Goal: Information Seeking & Learning: Check status

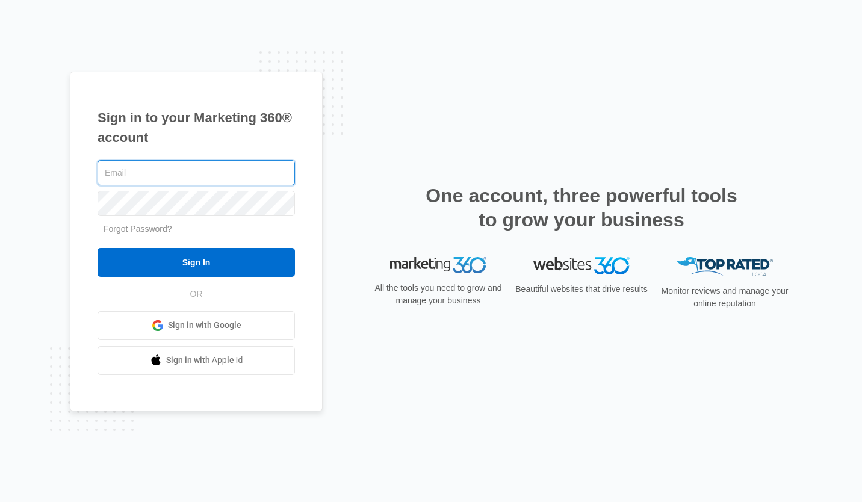
type input "[EMAIL_ADDRESS][DOMAIN_NAME]"
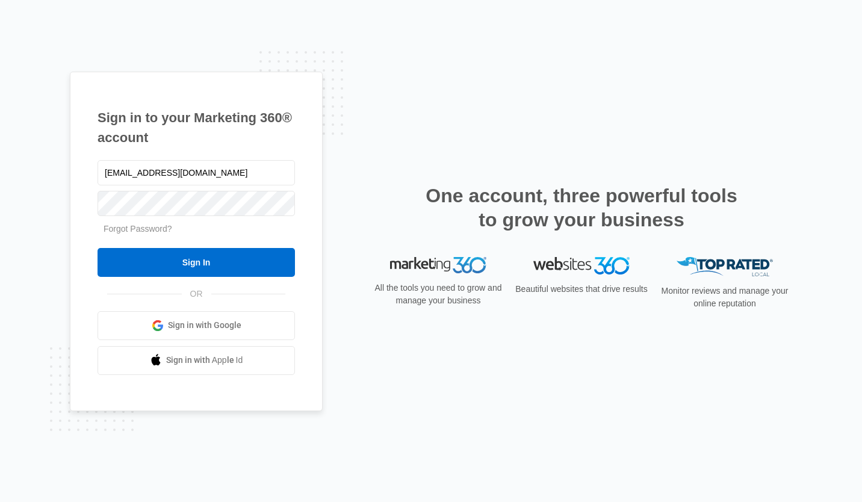
click at [225, 255] on input "Sign In" at bounding box center [196, 262] width 197 height 29
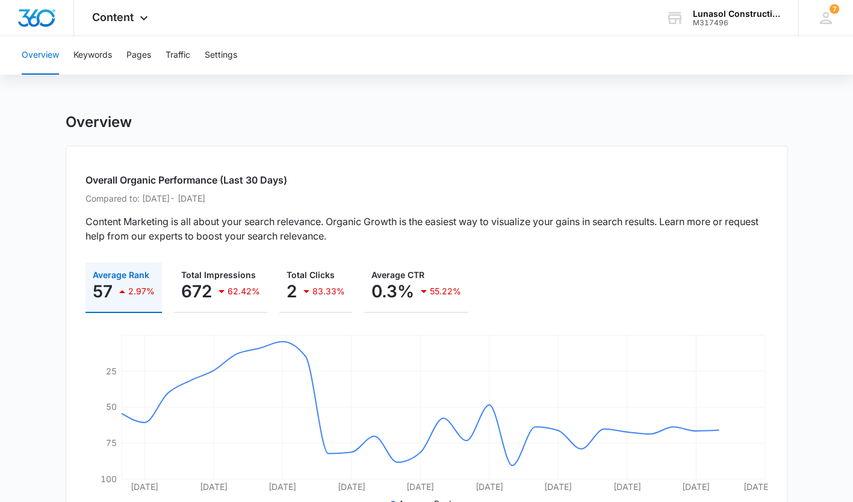
click at [132, 27] on div "Content Apps Reputation Websites Forms CRM Email Social Payments POS Content Ad…" at bounding box center [121, 18] width 95 height 36
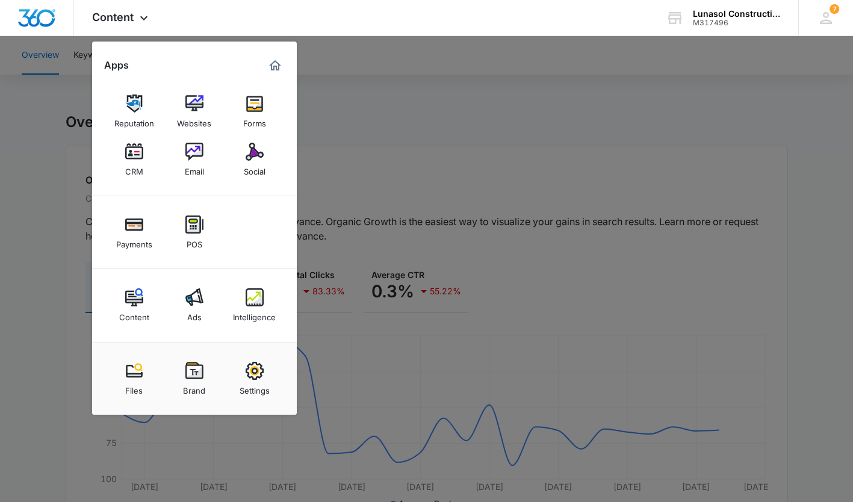
drag, startPoint x: 38, startPoint y: 153, endPoint x: 86, endPoint y: 55, distance: 109.3
click at [86, 55] on div at bounding box center [426, 251] width 853 height 502
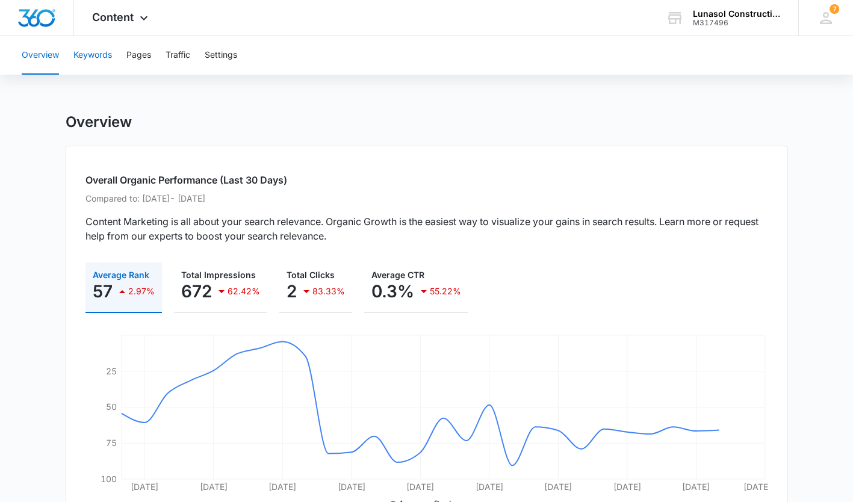
click at [86, 55] on button "Keywords" at bounding box center [92, 55] width 39 height 39
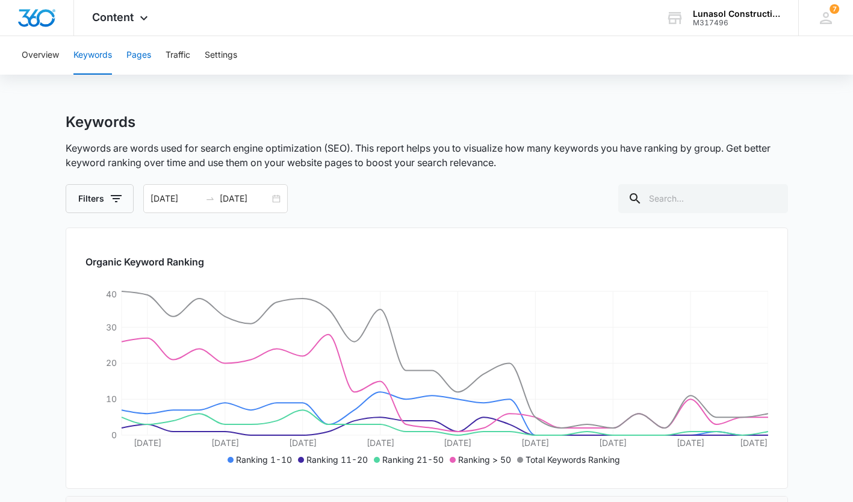
click at [151, 64] on button "Pages" at bounding box center [138, 55] width 25 height 39
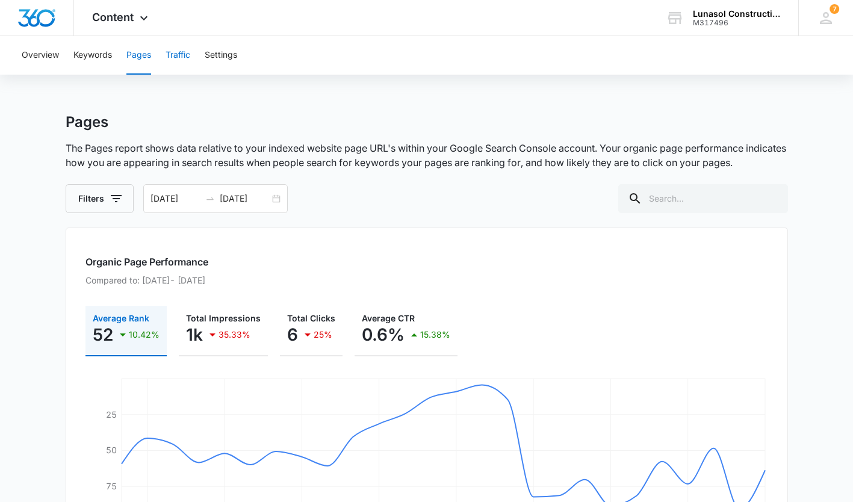
click at [183, 57] on button "Traffic" at bounding box center [178, 55] width 25 height 39
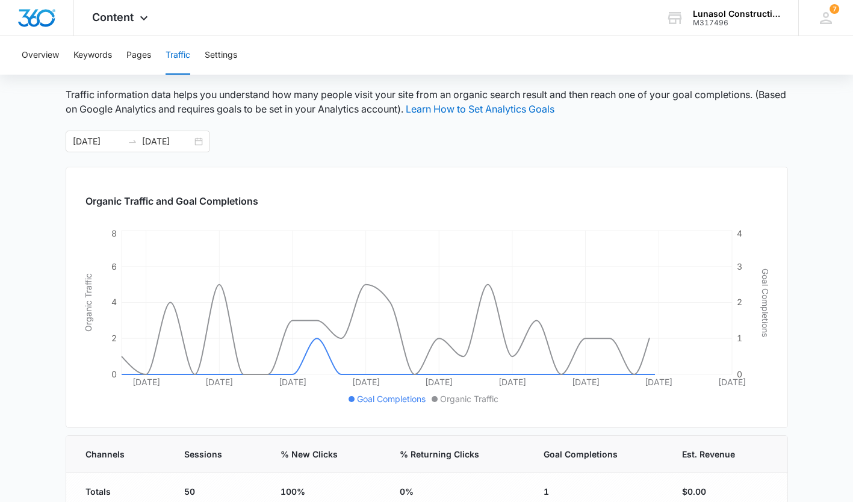
scroll to position [55, 0]
click at [234, 50] on button "Settings" at bounding box center [221, 55] width 33 height 39
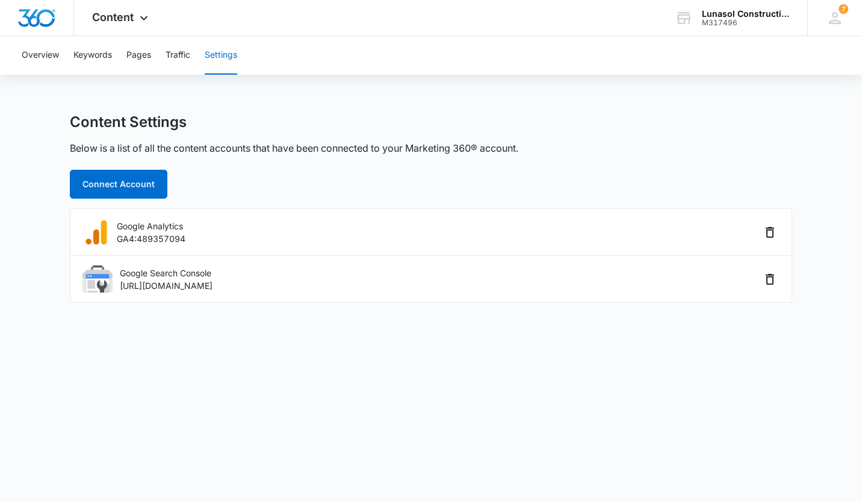
click at [141, 12] on div "Content Apps Reputation Websites Forms CRM Email Social Payments POS Content Ad…" at bounding box center [121, 18] width 95 height 36
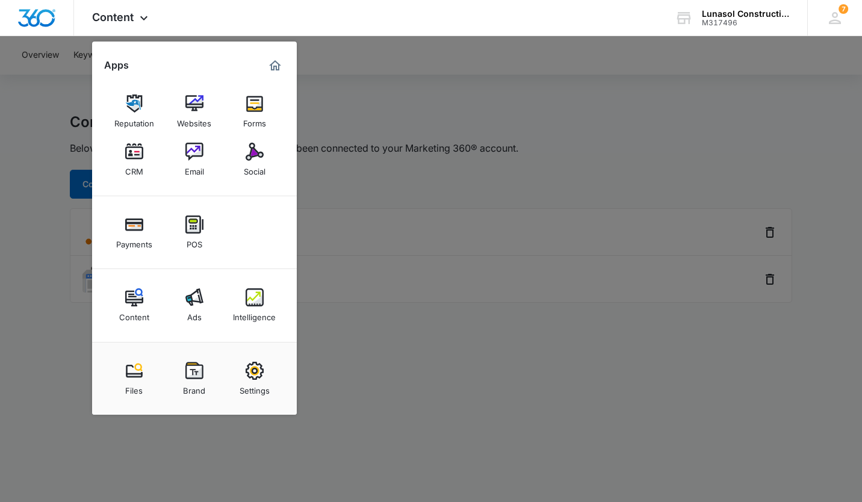
click at [197, 314] on div "Ads" at bounding box center [194, 314] width 14 height 16
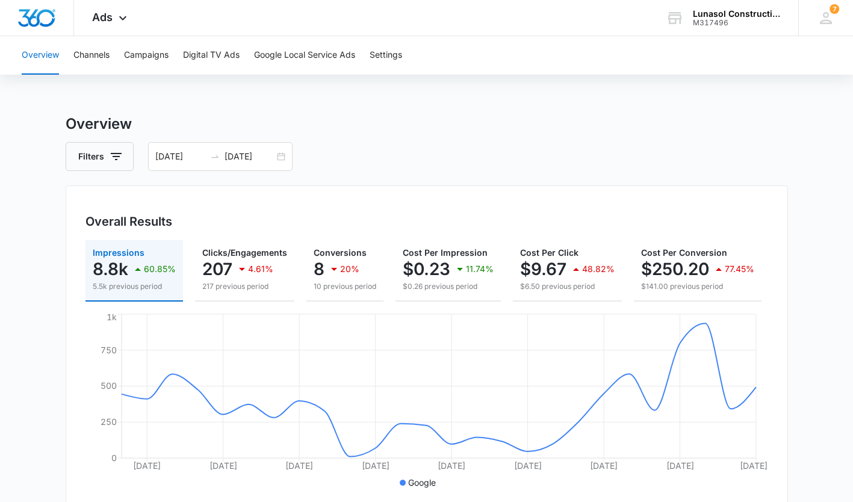
click at [373, 230] on div "Overall Results" at bounding box center [426, 221] width 683 height 18
click at [93, 51] on button "Channels" at bounding box center [91, 55] width 36 height 39
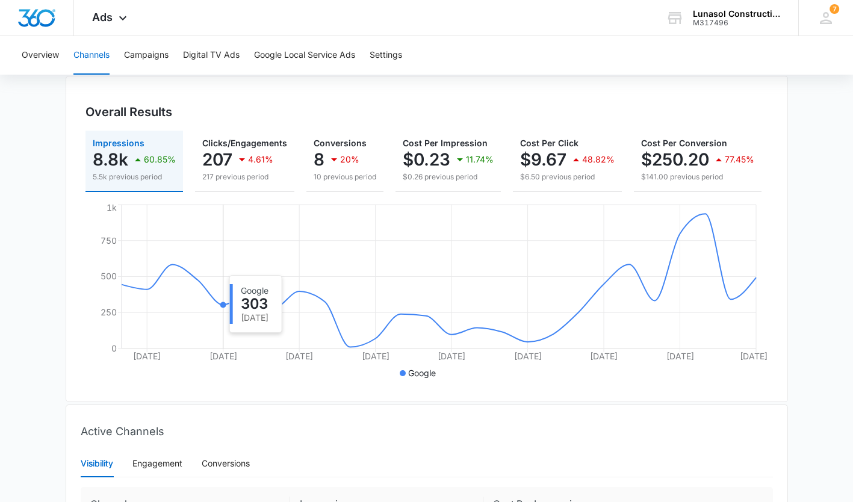
scroll to position [105, 0]
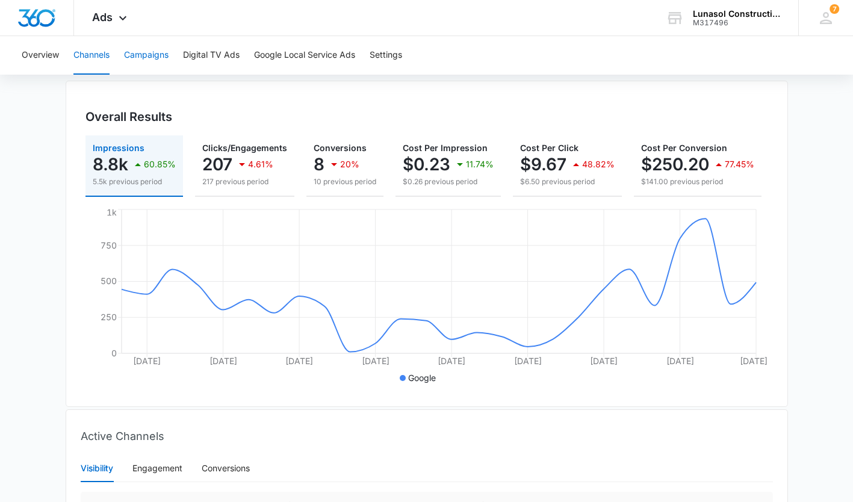
click at [143, 52] on button "Campaigns" at bounding box center [146, 55] width 45 height 39
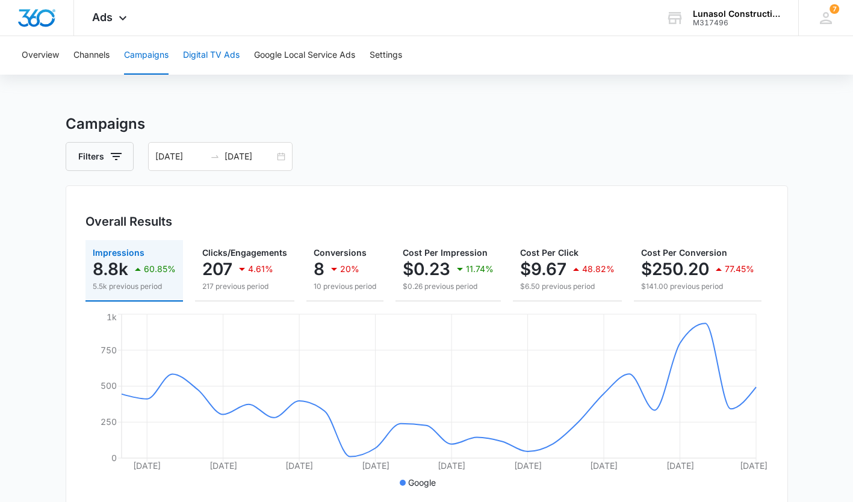
click at [228, 67] on button "Digital TV Ads" at bounding box center [211, 55] width 57 height 39
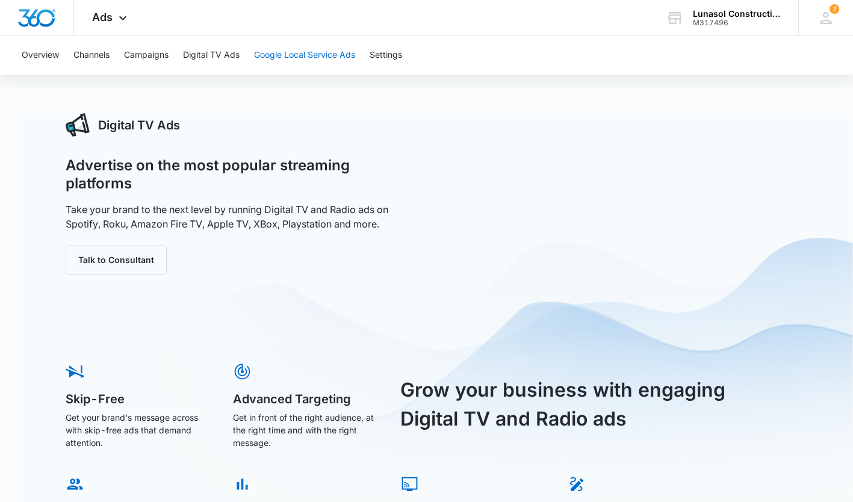
click at [307, 57] on button "Google Local Service Ads" at bounding box center [304, 55] width 101 height 39
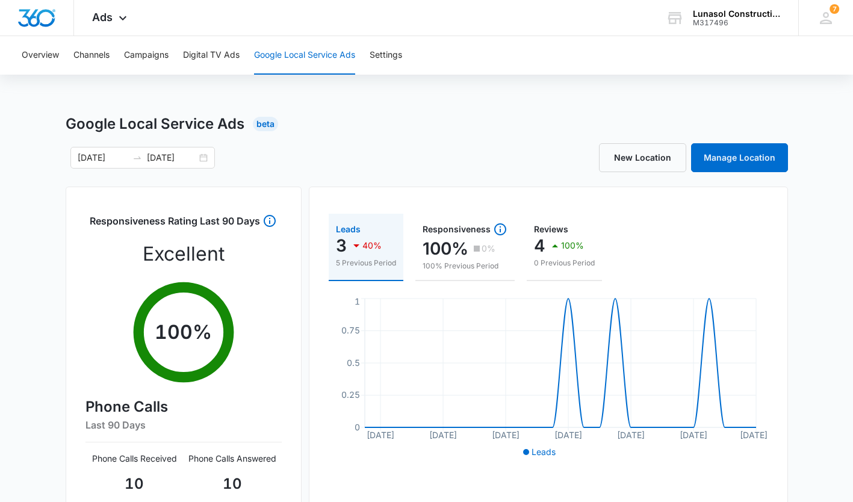
click at [203, 156] on div "[DATE] [DATE]" at bounding box center [142, 158] width 144 height 22
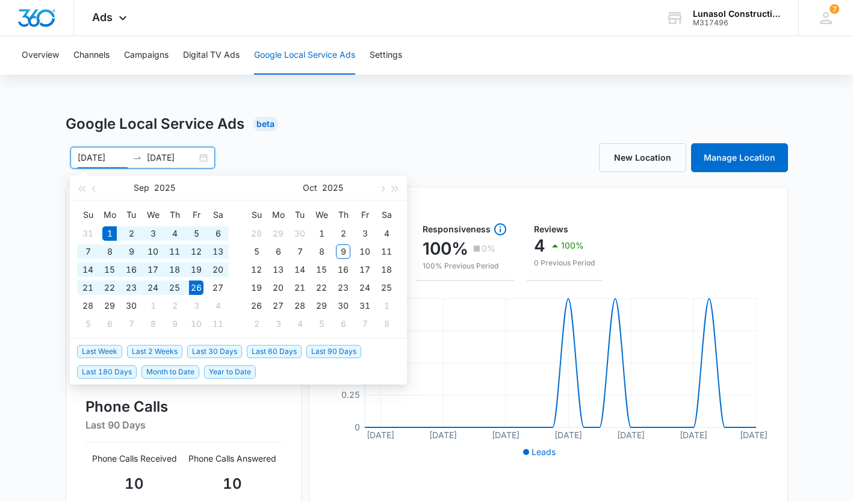
type input "[DATE]"
click at [321, 235] on div "1" at bounding box center [321, 233] width 14 height 14
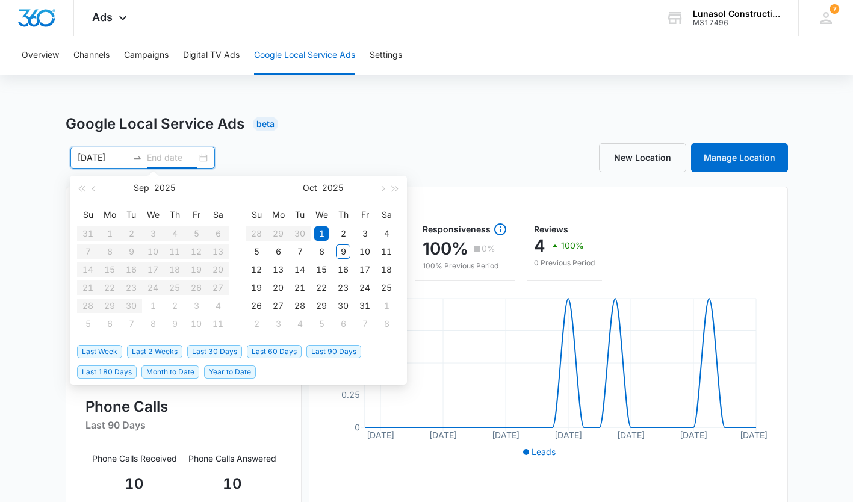
type input "[DATE]"
click at [347, 255] on div "9" at bounding box center [343, 251] width 14 height 14
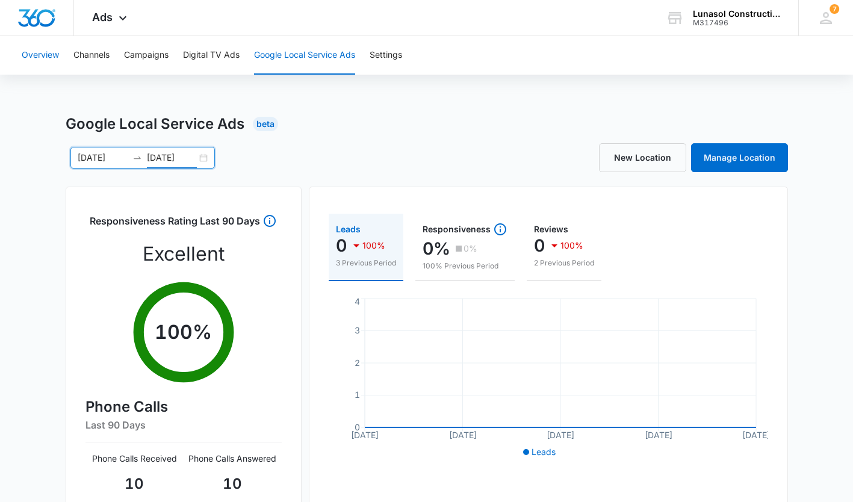
click at [28, 48] on button "Overview" at bounding box center [40, 55] width 37 height 39
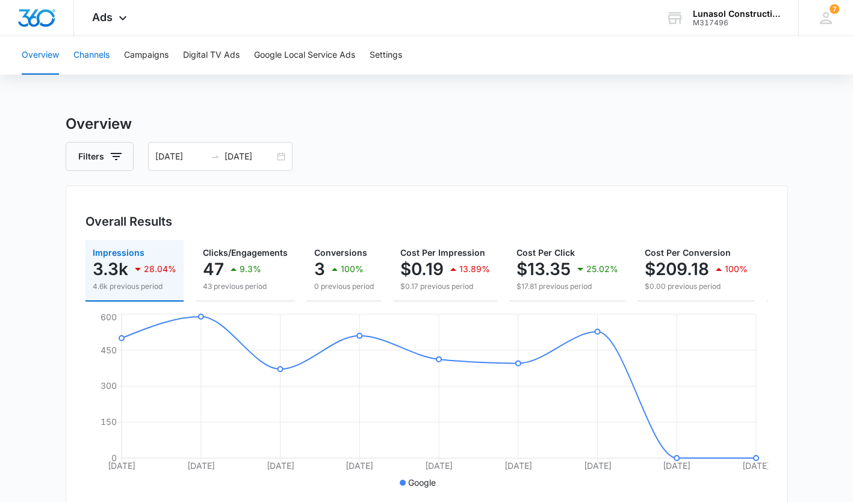
click at [106, 62] on button "Channels" at bounding box center [91, 55] width 36 height 39
click at [155, 52] on button "Campaigns" at bounding box center [146, 55] width 45 height 39
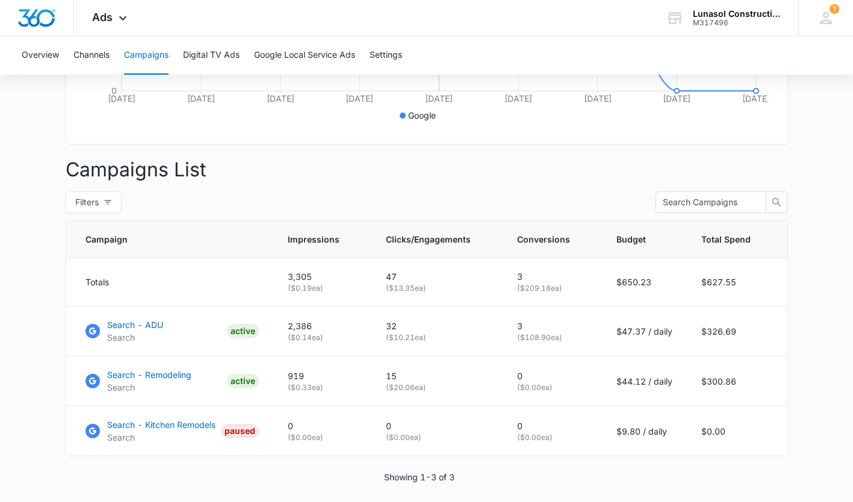
scroll to position [367, 0]
click at [522, 333] on p "3" at bounding box center [552, 326] width 70 height 13
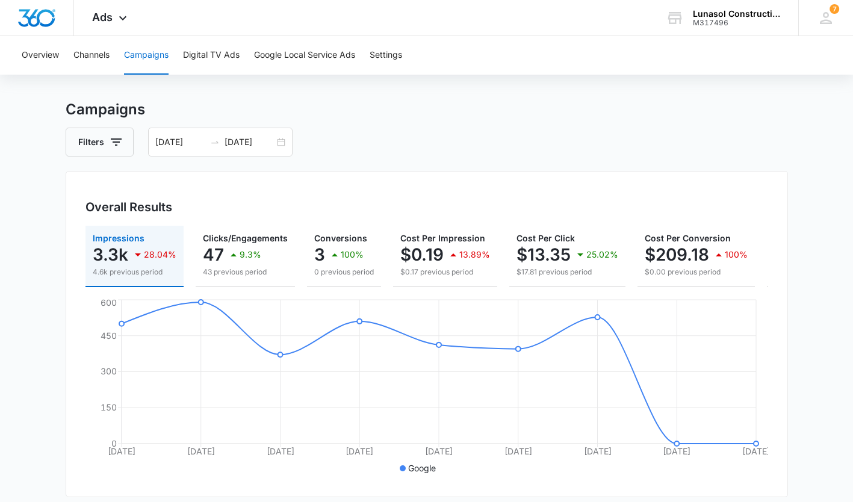
scroll to position [0, 0]
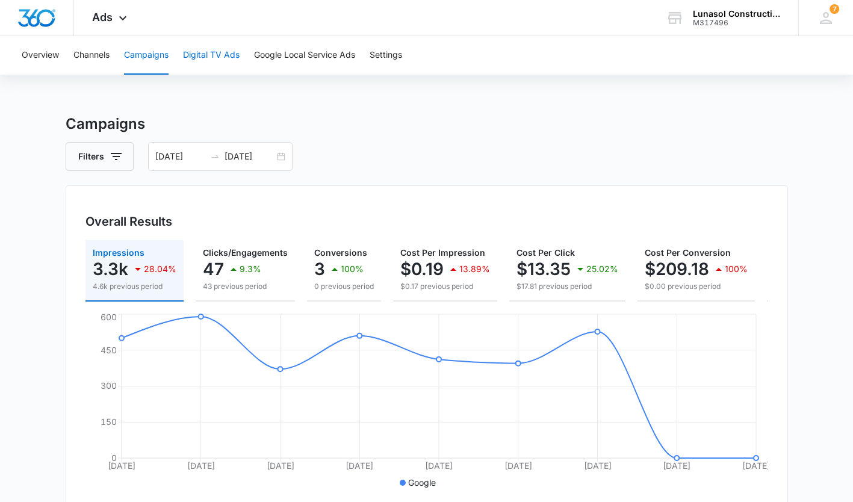
click at [237, 67] on button "Digital TV Ads" at bounding box center [211, 55] width 57 height 39
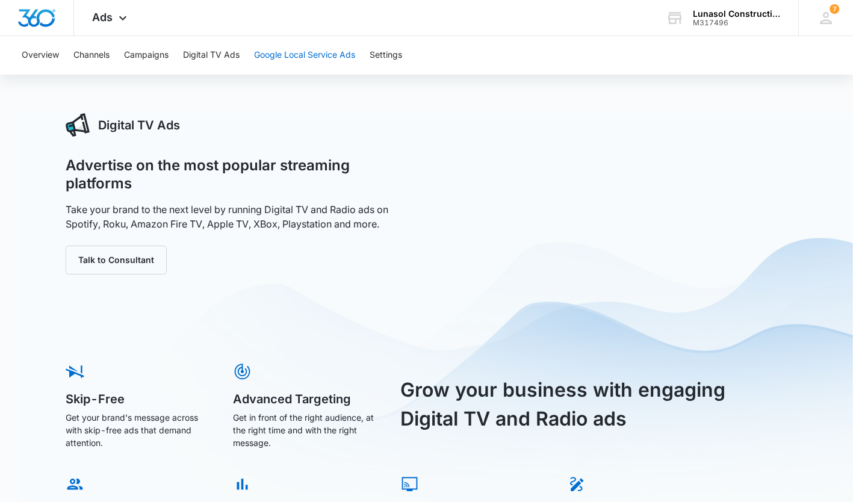
click at [288, 58] on button "Google Local Service Ads" at bounding box center [304, 55] width 101 height 39
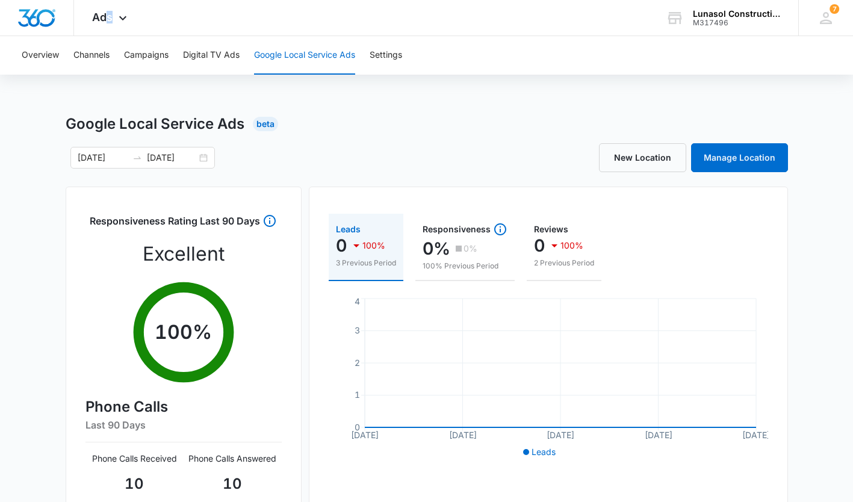
drag, startPoint x: 108, startPoint y: 22, endPoint x: 129, endPoint y: 25, distance: 22.0
click at [129, 25] on div "Ads Apps Reputation Websites Forms CRM Email Social Payments POS Content Ads In…" at bounding box center [111, 18] width 74 height 36
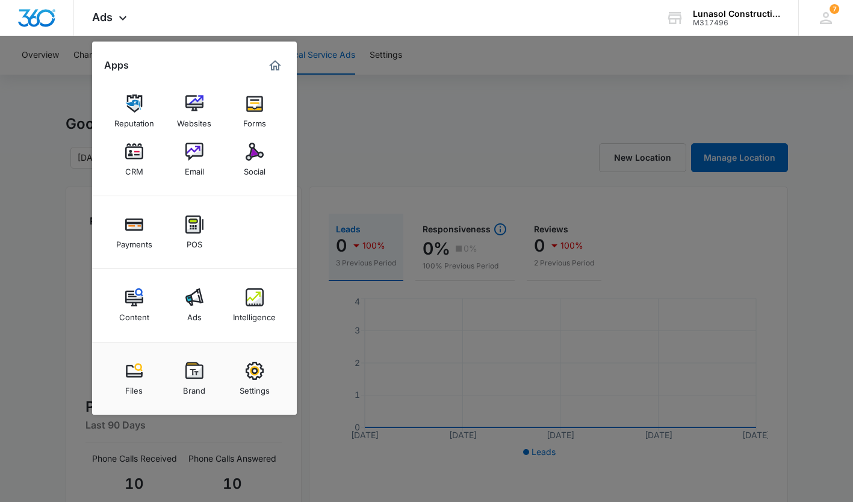
click at [129, 25] on div "Ads Apps Reputation Websites Forms CRM Email Social Payments POS Content Ads In…" at bounding box center [111, 18] width 74 height 36
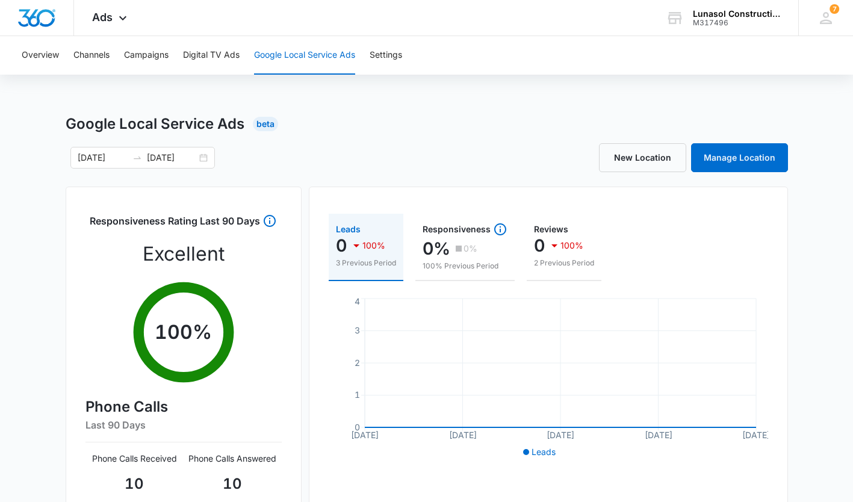
click at [129, 25] on div "Ads Apps Reputation Websites Forms CRM Email Social Payments POS Content Ads In…" at bounding box center [111, 18] width 74 height 36
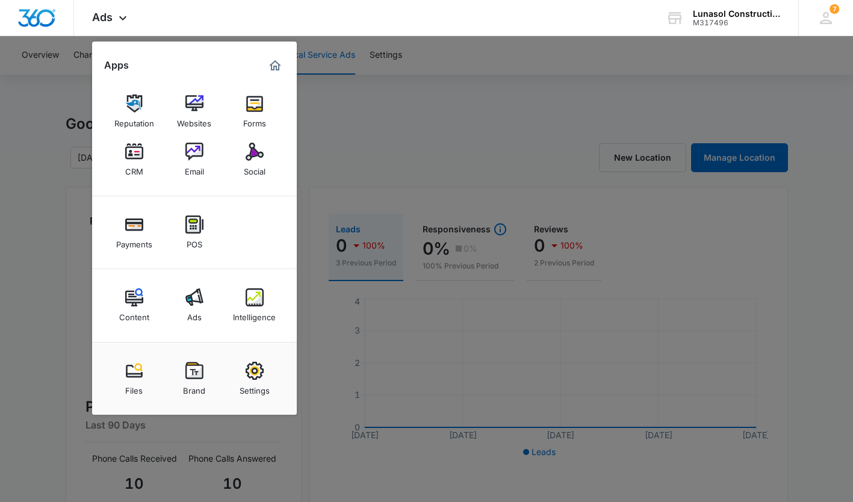
click at [269, 302] on link "Intelligence" at bounding box center [255, 305] width 46 height 46
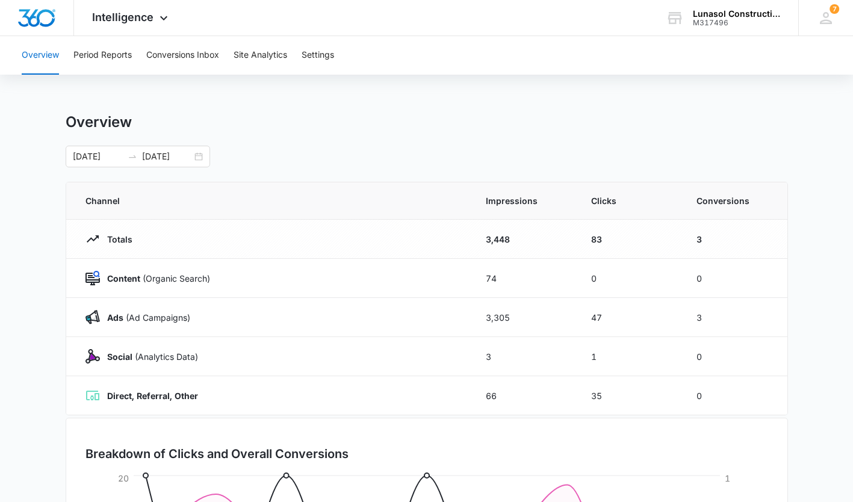
click at [269, 302] on td "Ads ([PERSON_NAME])" at bounding box center [268, 317] width 405 height 39
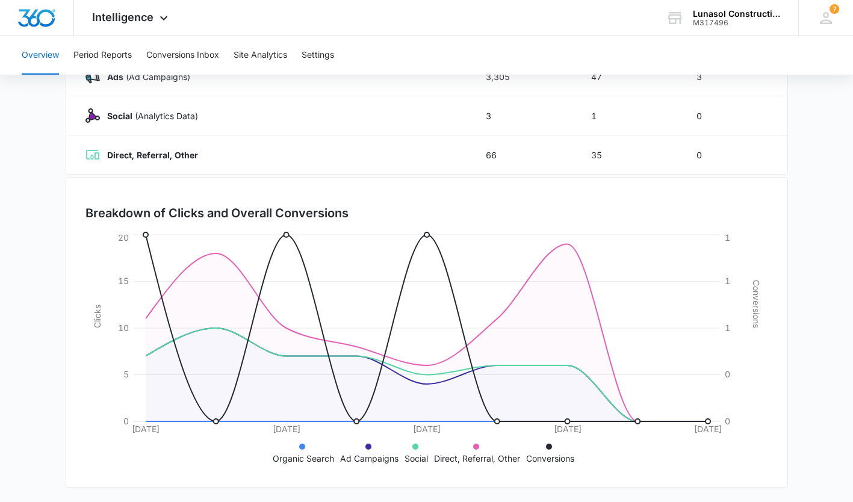
scroll to position [243, 0]
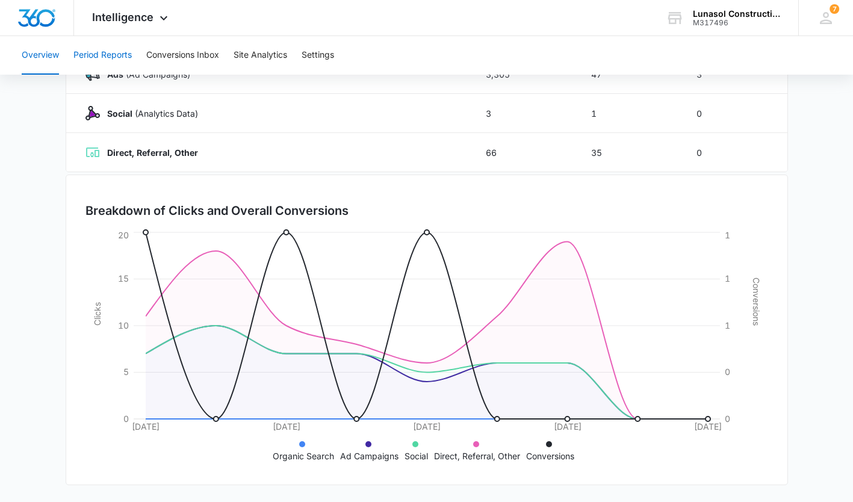
click at [108, 43] on button "Period Reports" at bounding box center [102, 55] width 58 height 39
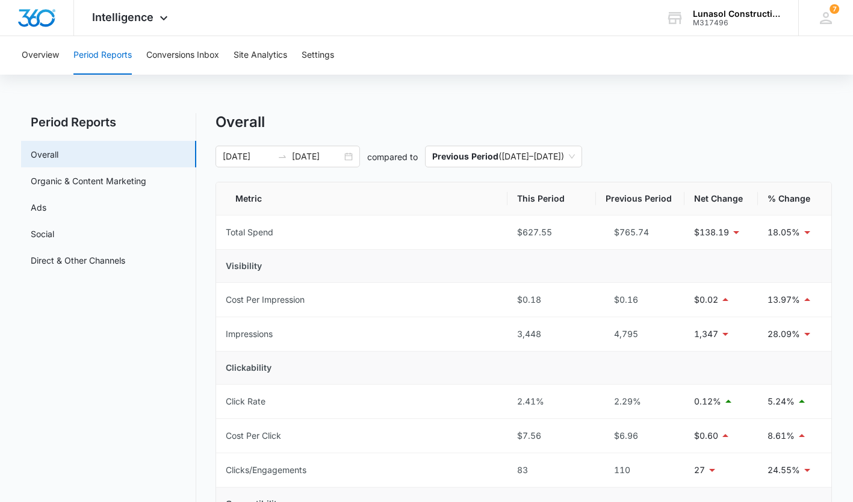
click at [146, 181] on link "Organic & Content Marketing" at bounding box center [89, 181] width 116 height 13
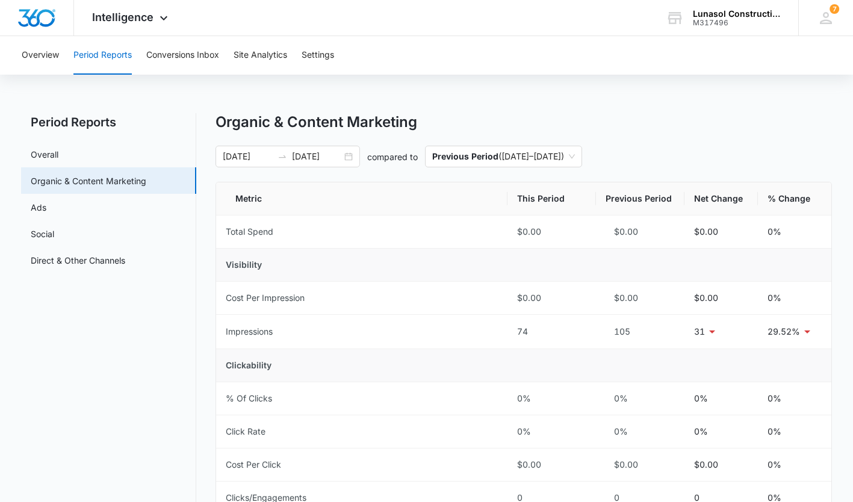
click at [58, 148] on link "Overall" at bounding box center [45, 154] width 28 height 13
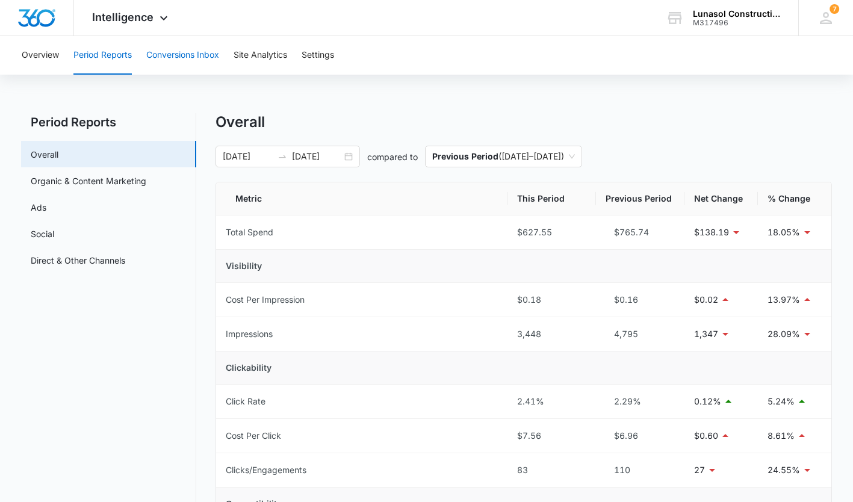
click at [182, 60] on button "Conversions Inbox" at bounding box center [182, 55] width 73 height 39
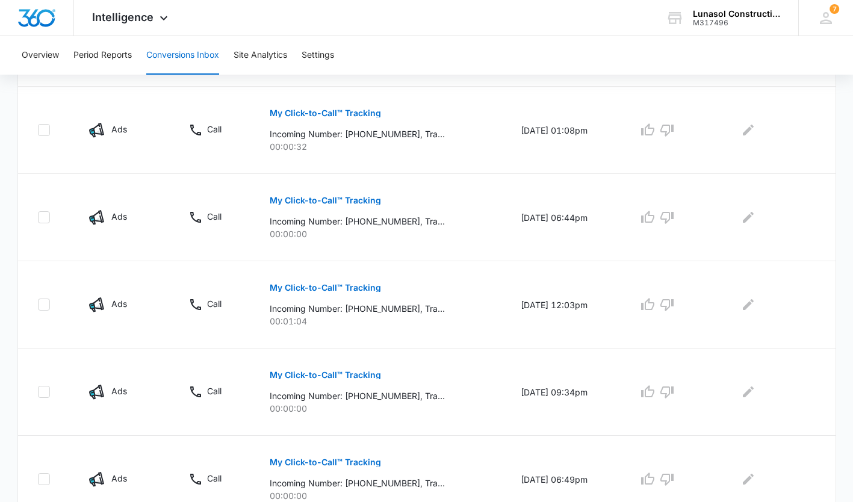
scroll to position [642, 0]
click at [305, 287] on p "My Click-to-Call™ Tracking" at bounding box center [325, 287] width 111 height 8
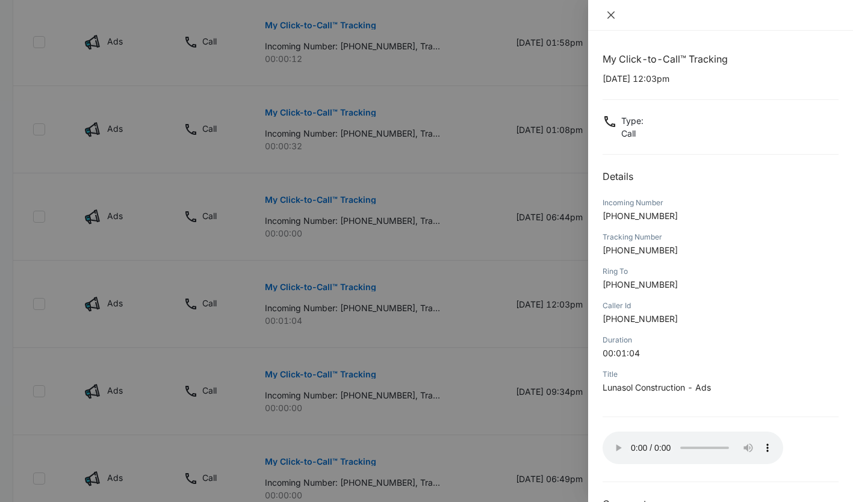
click at [612, 16] on icon "close" at bounding box center [610, 14] width 7 height 7
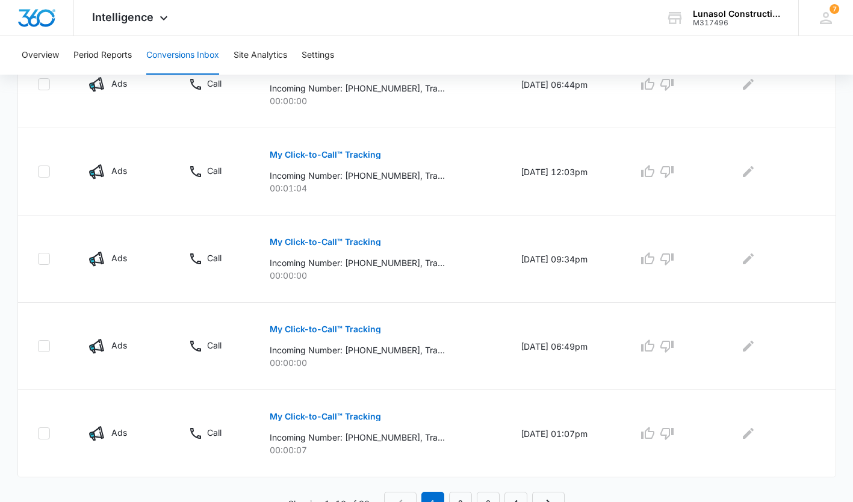
scroll to position [787, 0]
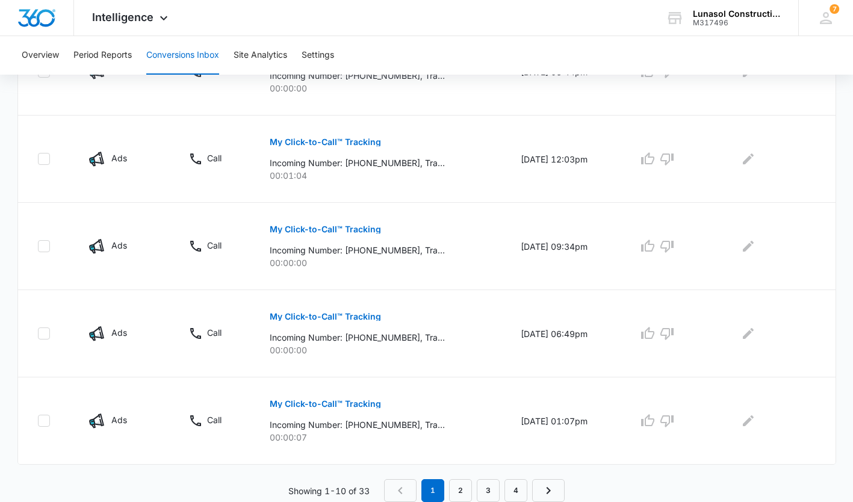
click at [317, 407] on p "My Click-to-Call™ Tracking" at bounding box center [325, 404] width 111 height 8
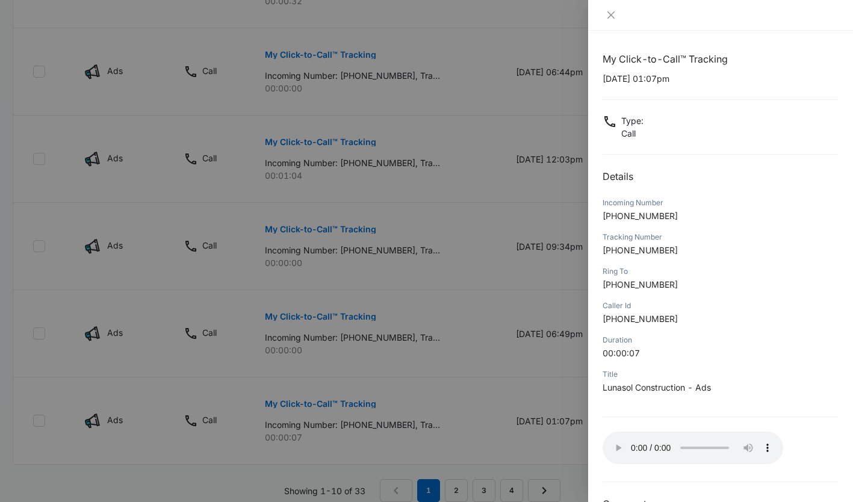
click at [530, 380] on div at bounding box center [426, 251] width 853 height 502
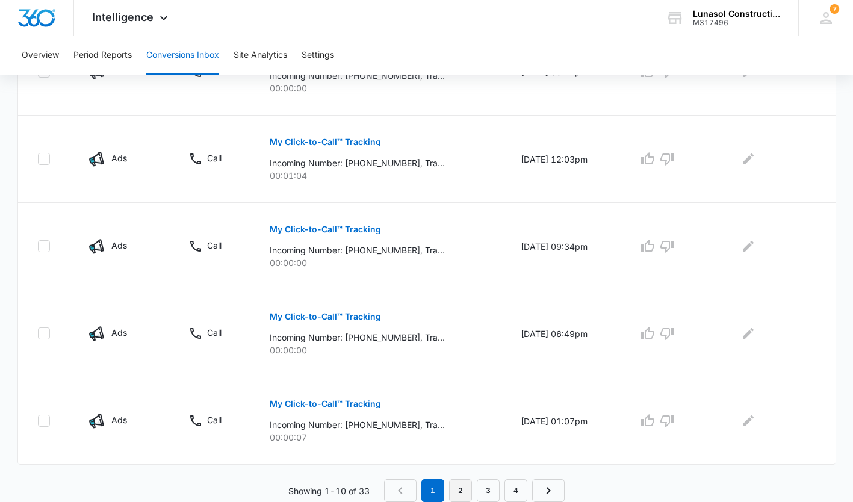
click at [454, 492] on link "2" at bounding box center [460, 490] width 23 height 23
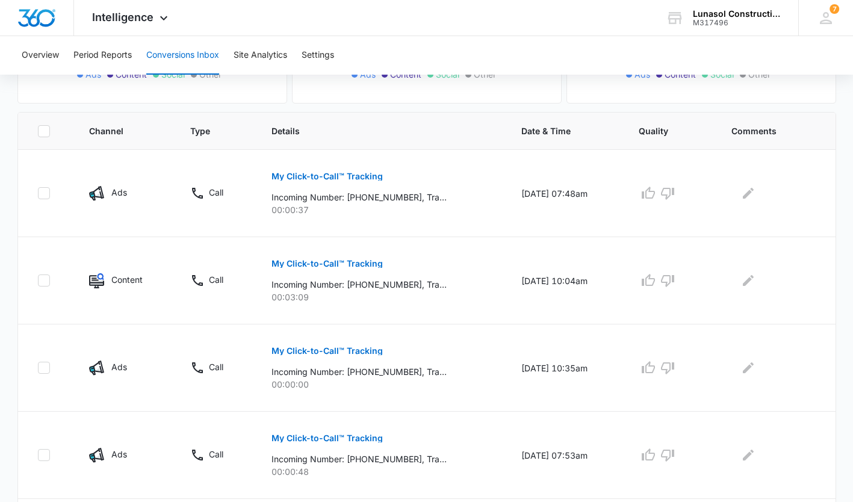
scroll to position [230, 0]
click at [340, 176] on p "My Click-to-Call™ Tracking" at bounding box center [326, 176] width 111 height 8
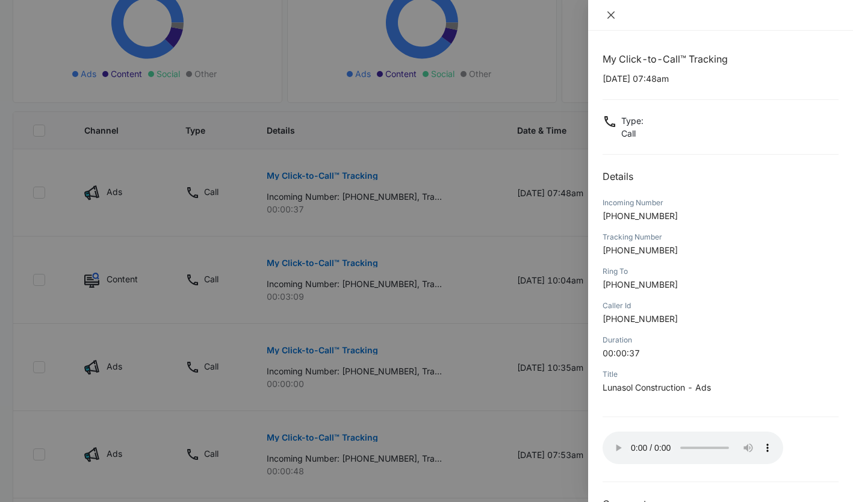
click at [610, 17] on icon "close" at bounding box center [611, 15] width 10 height 10
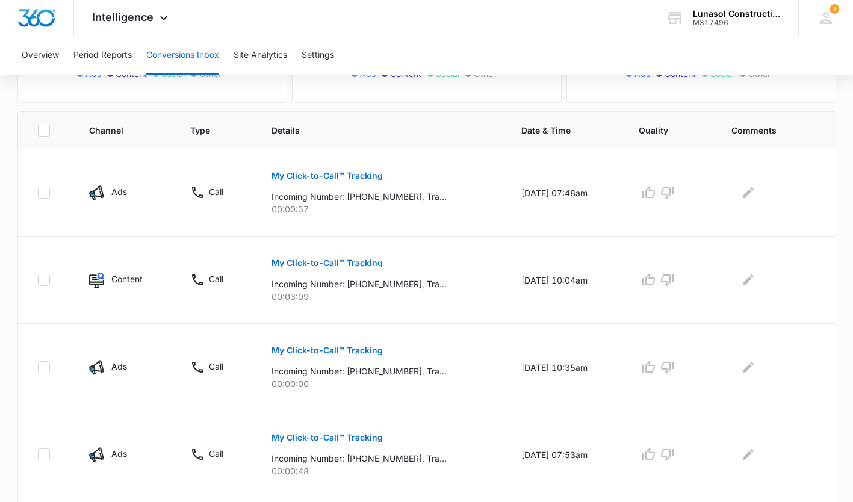
click at [337, 259] on p "My Click-to-Call™ Tracking" at bounding box center [326, 263] width 111 height 8
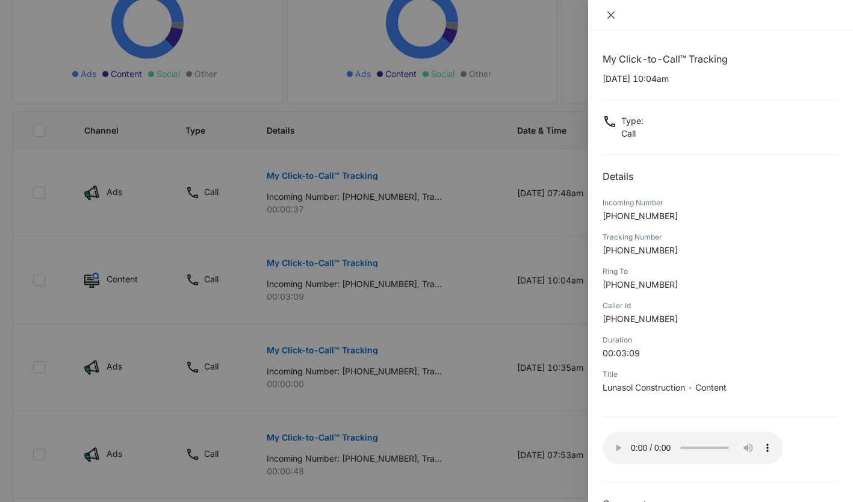
click at [610, 16] on icon "close" at bounding box center [610, 14] width 7 height 7
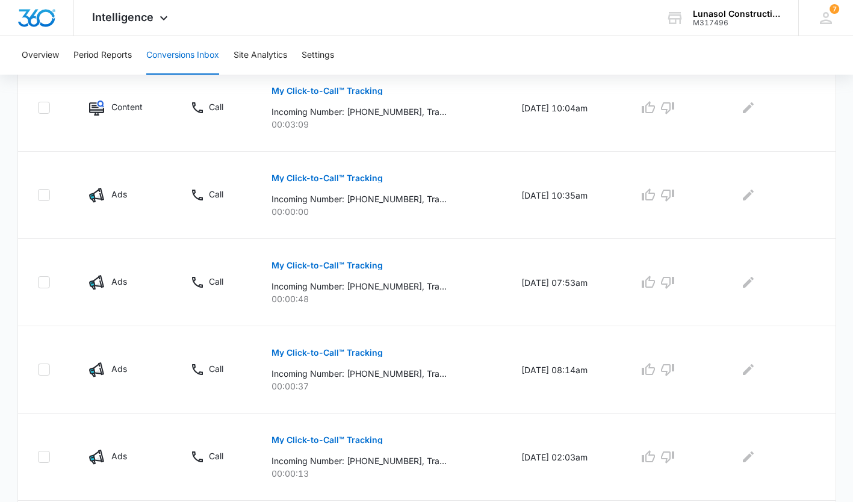
scroll to position [405, 0]
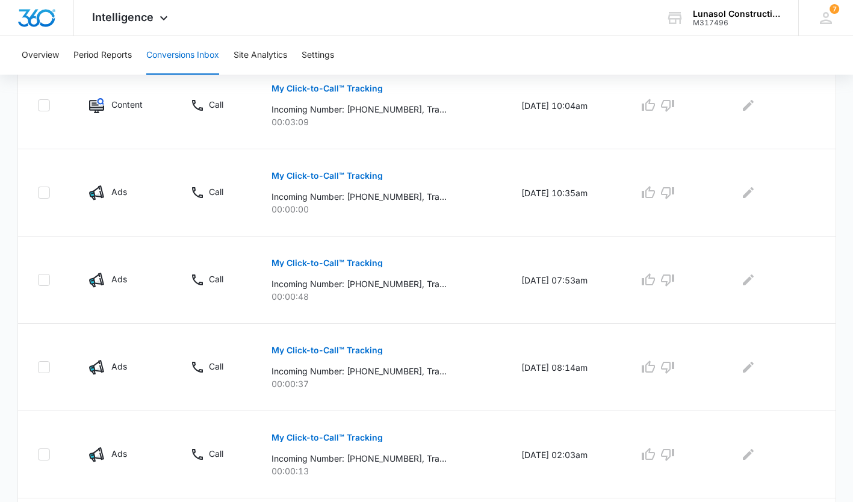
click at [340, 257] on button "My Click-to-Call™ Tracking" at bounding box center [326, 263] width 111 height 29
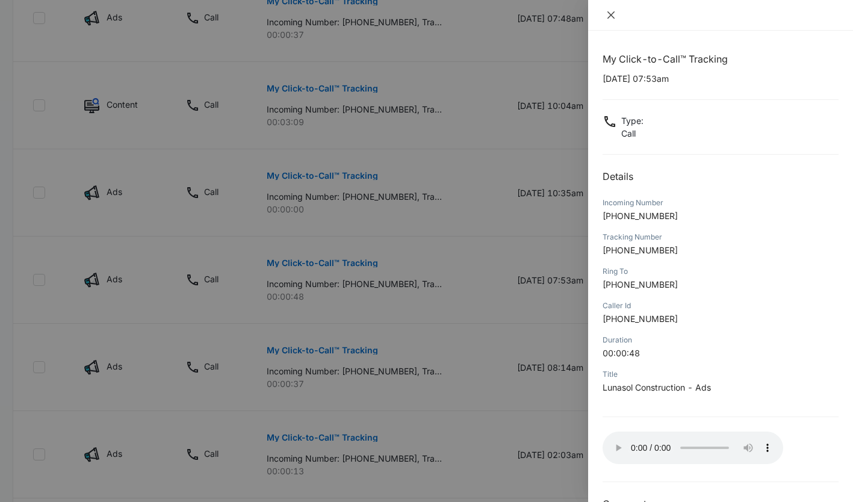
click at [610, 13] on icon "close" at bounding box center [611, 15] width 10 height 10
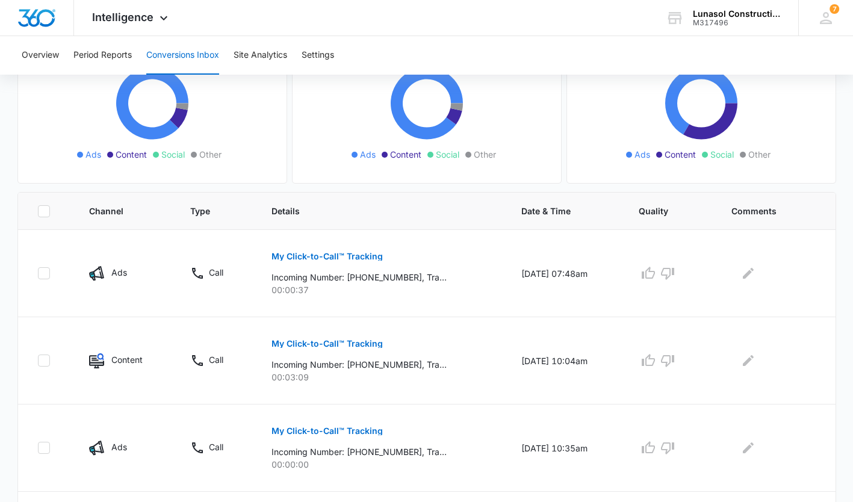
scroll to position [0, 0]
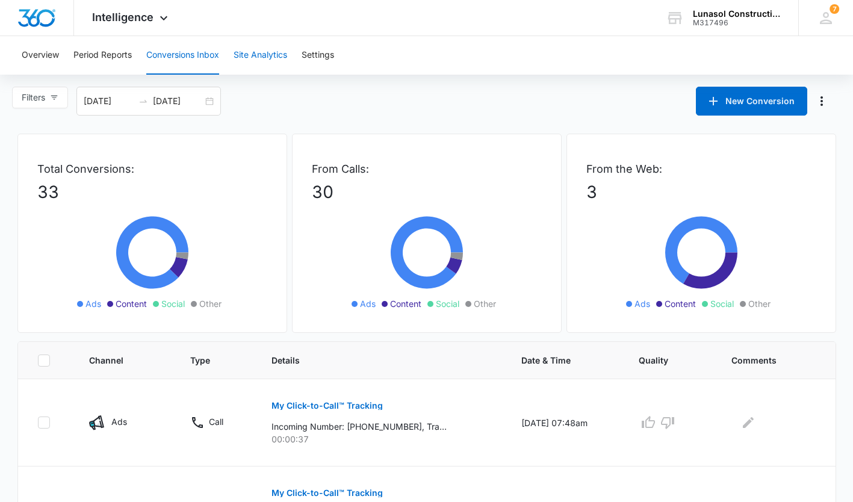
click at [269, 54] on button "Site Analytics" at bounding box center [261, 55] width 54 height 39
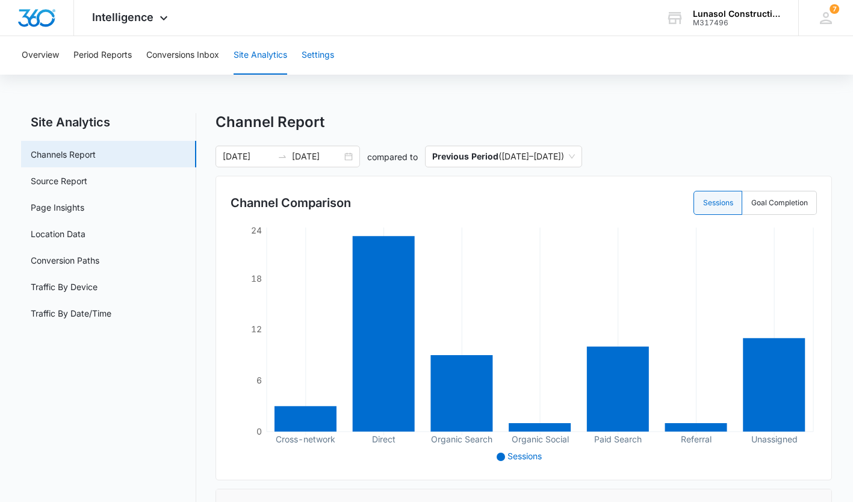
click at [324, 52] on button "Settings" at bounding box center [318, 55] width 33 height 39
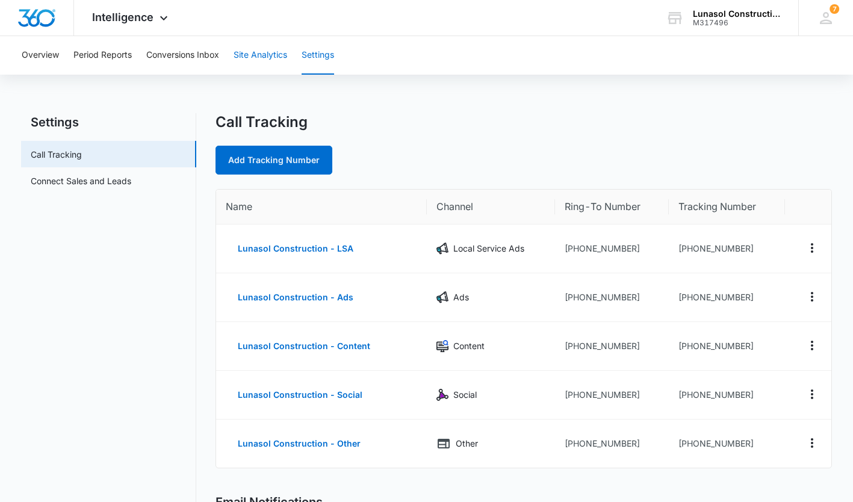
drag, startPoint x: 264, startPoint y: 47, endPoint x: 160, endPoint y: 60, distance: 104.4
click at [160, 60] on div "Overview Period Reports Conversions Inbox Site Analytics Settings" at bounding box center [426, 55] width 824 height 39
click at [160, 60] on button "Conversions Inbox" at bounding box center [182, 55] width 73 height 39
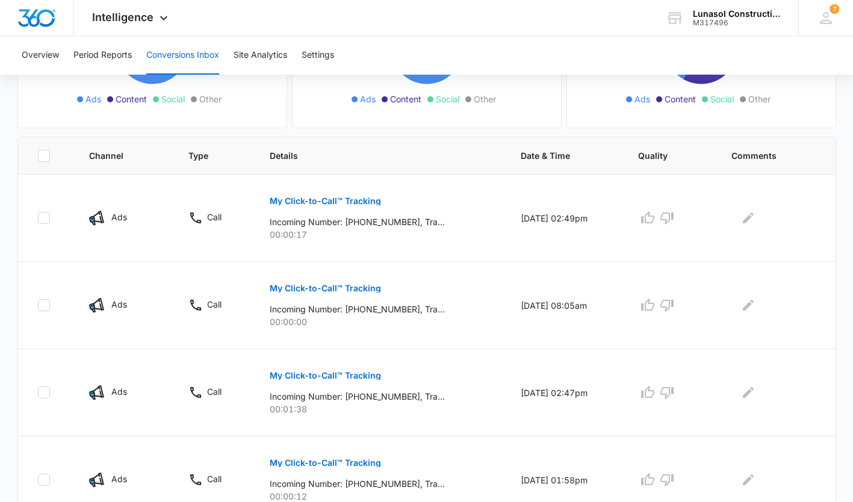
scroll to position [207, 0]
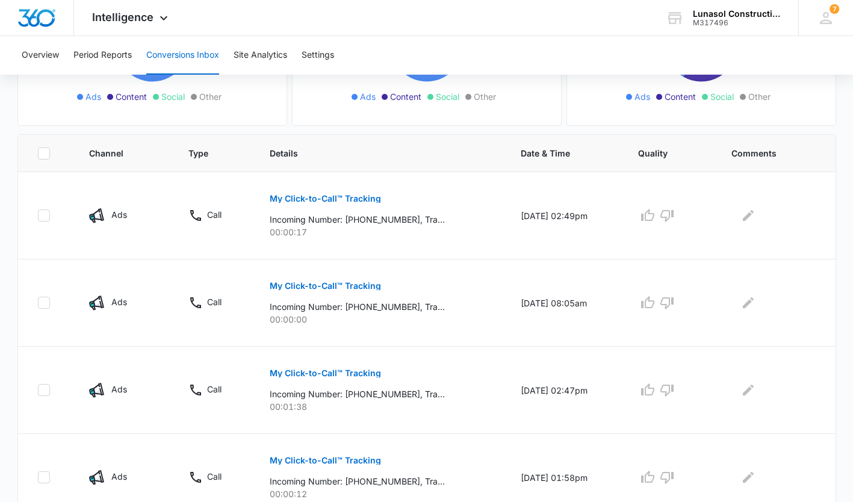
click at [309, 188] on button "My Click-to-Call™ Tracking" at bounding box center [325, 198] width 111 height 29
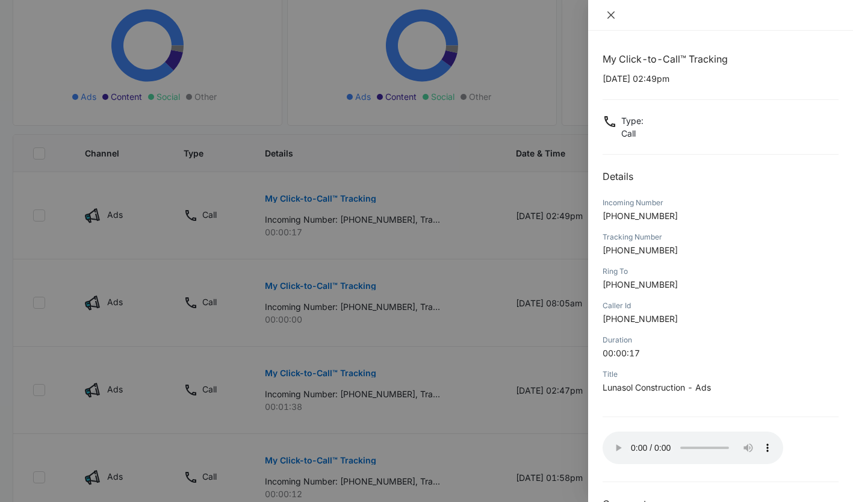
click at [612, 19] on icon "close" at bounding box center [611, 15] width 10 height 10
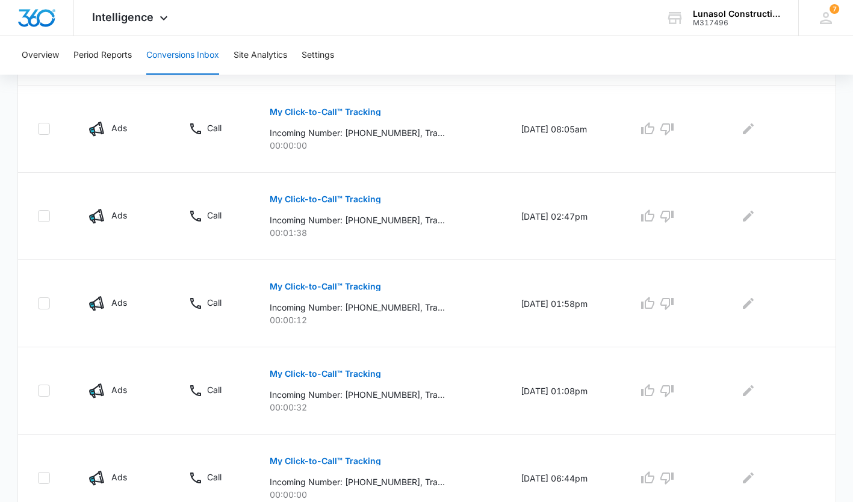
scroll to position [382, 0]
click at [358, 191] on button "My Click-to-Call™ Tracking" at bounding box center [325, 198] width 111 height 29
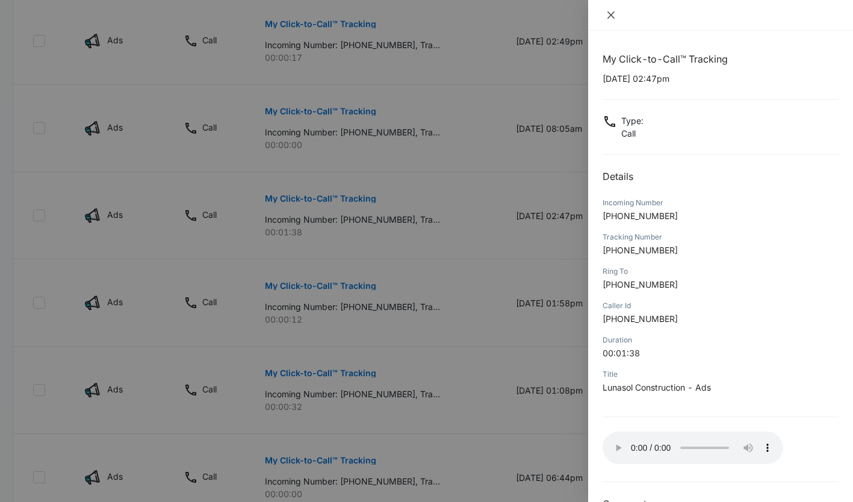
click at [610, 13] on icon "close" at bounding box center [611, 15] width 10 height 10
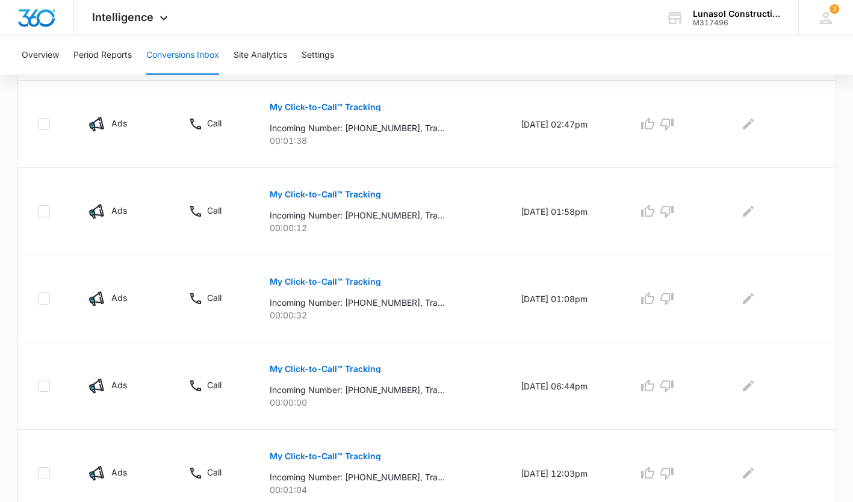
scroll to position [474, 0]
click at [344, 191] on p "My Click-to-Call™ Tracking" at bounding box center [325, 193] width 111 height 8
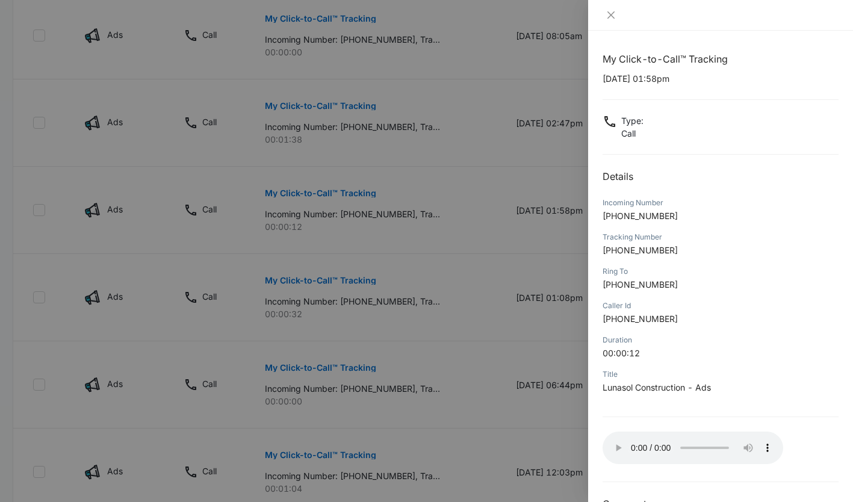
click at [495, 231] on div at bounding box center [426, 251] width 853 height 502
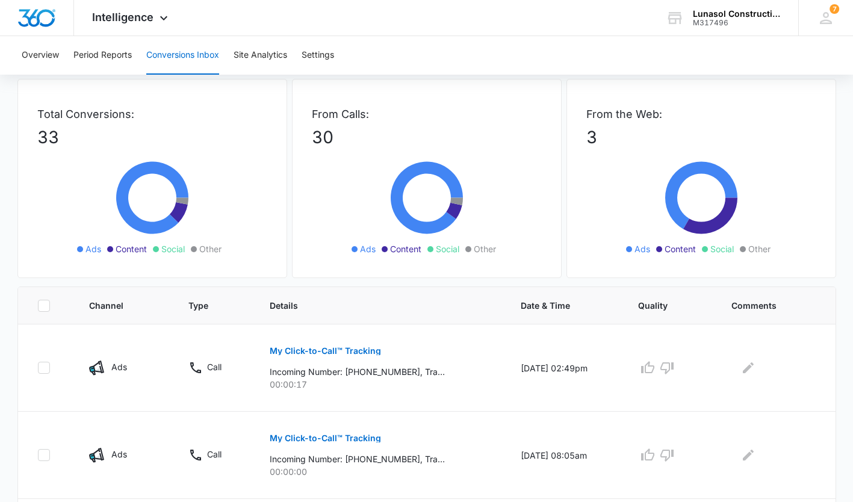
scroll to position [0, 0]
